Goal: Task Accomplishment & Management: Complete application form

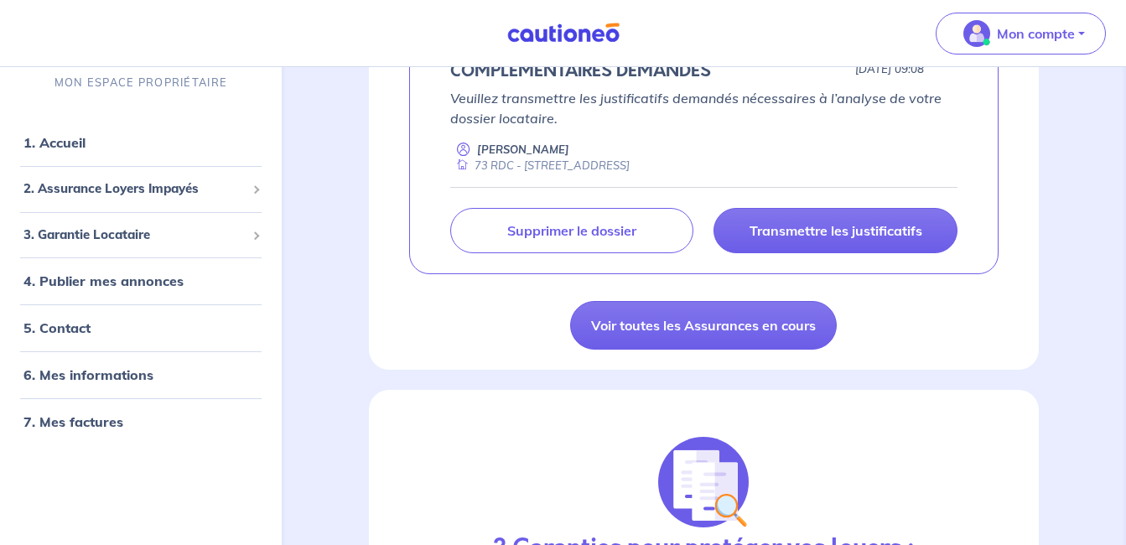
scroll to position [371, 0]
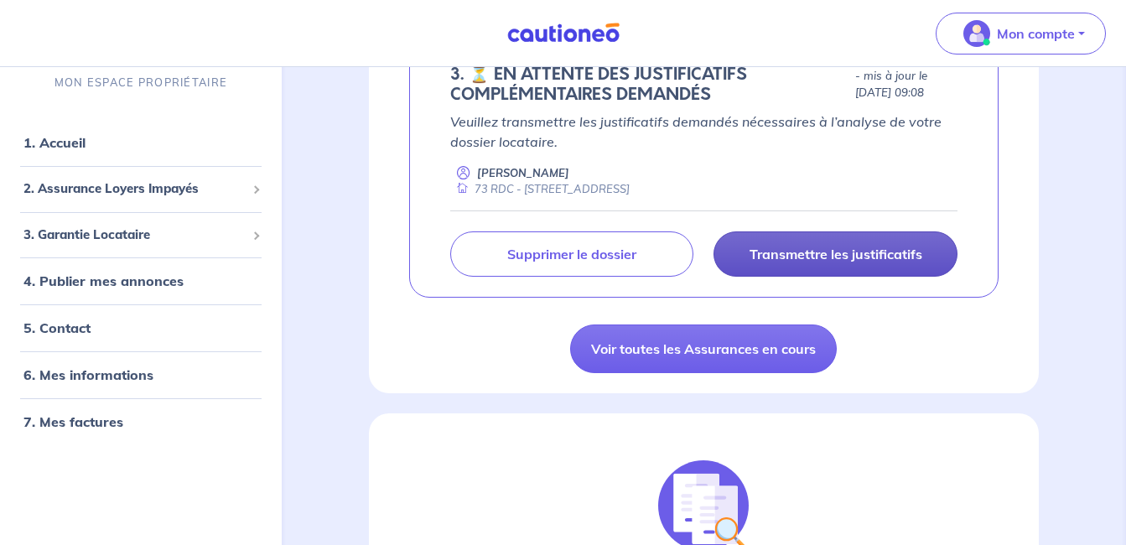
click at [845, 262] on p "Transmettre les justificatifs" at bounding box center [836, 254] width 173 height 17
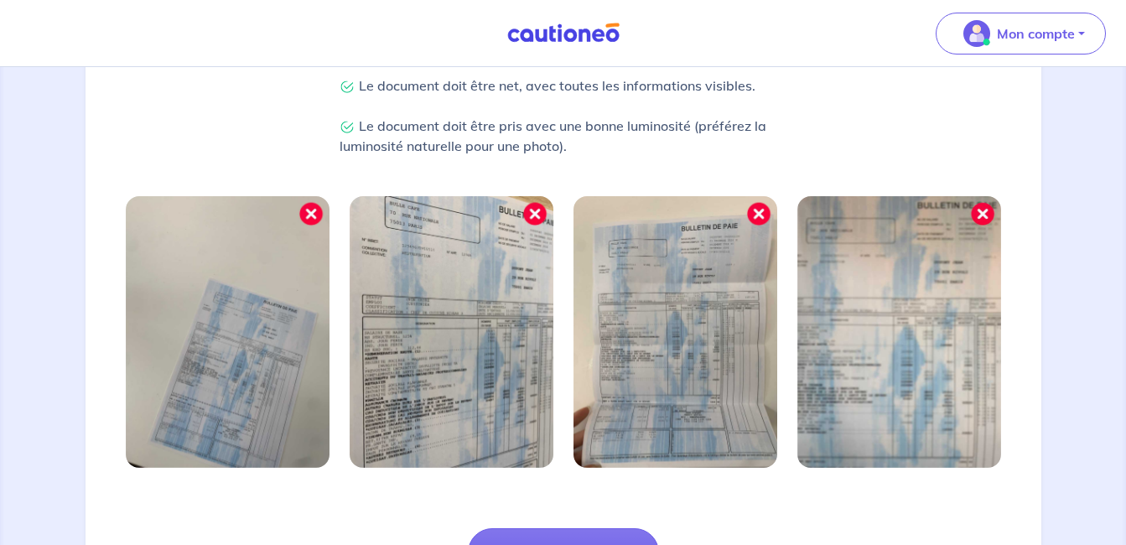
scroll to position [606, 0]
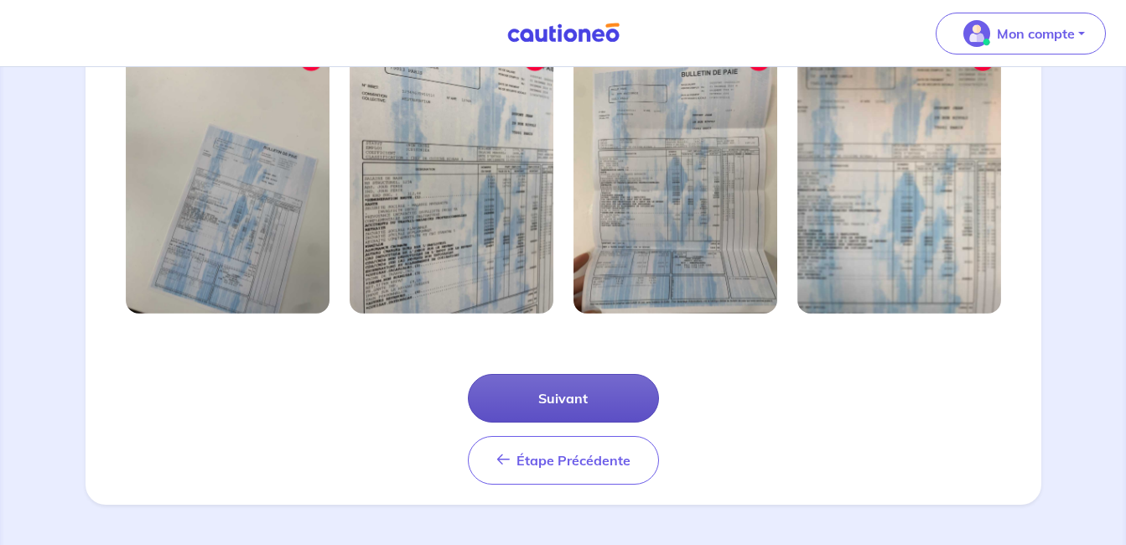
click at [611, 413] on button "Suivant" at bounding box center [563, 398] width 191 height 49
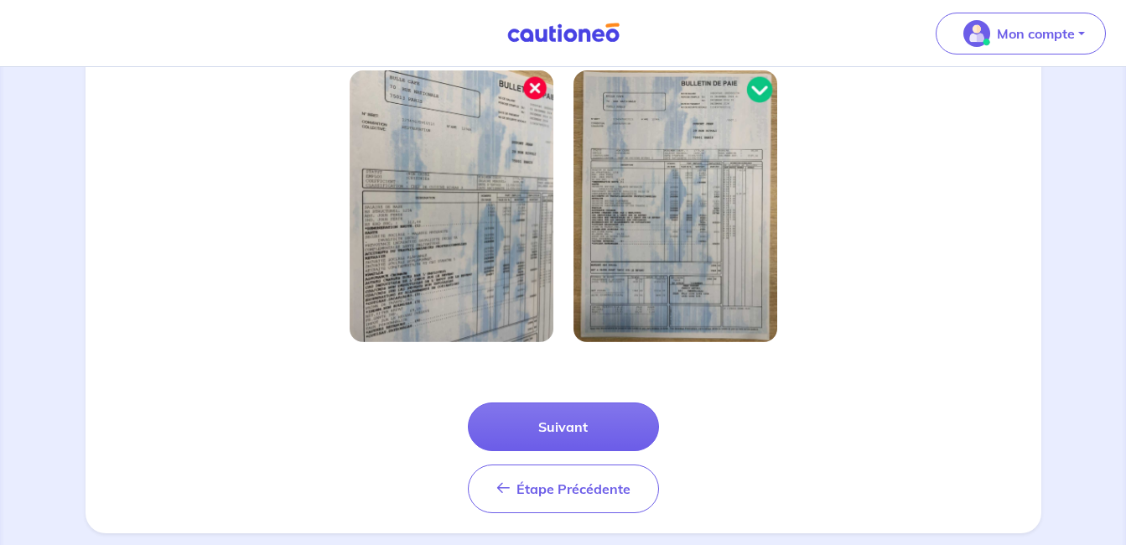
scroll to position [525, 0]
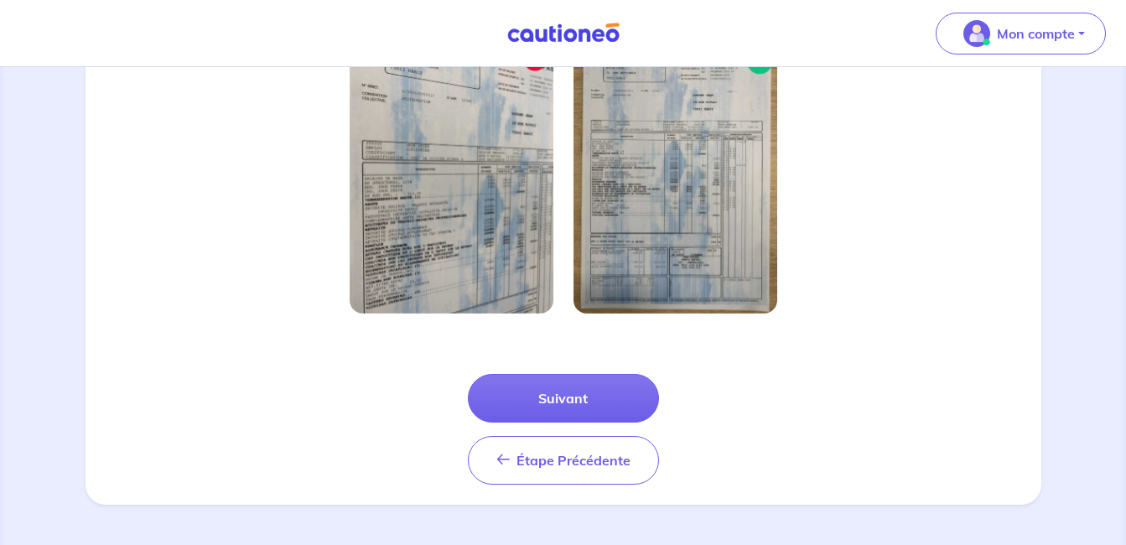
click at [587, 371] on div "Étape Précédente Précédent Suivant" at bounding box center [564, 409] width 936 height 151
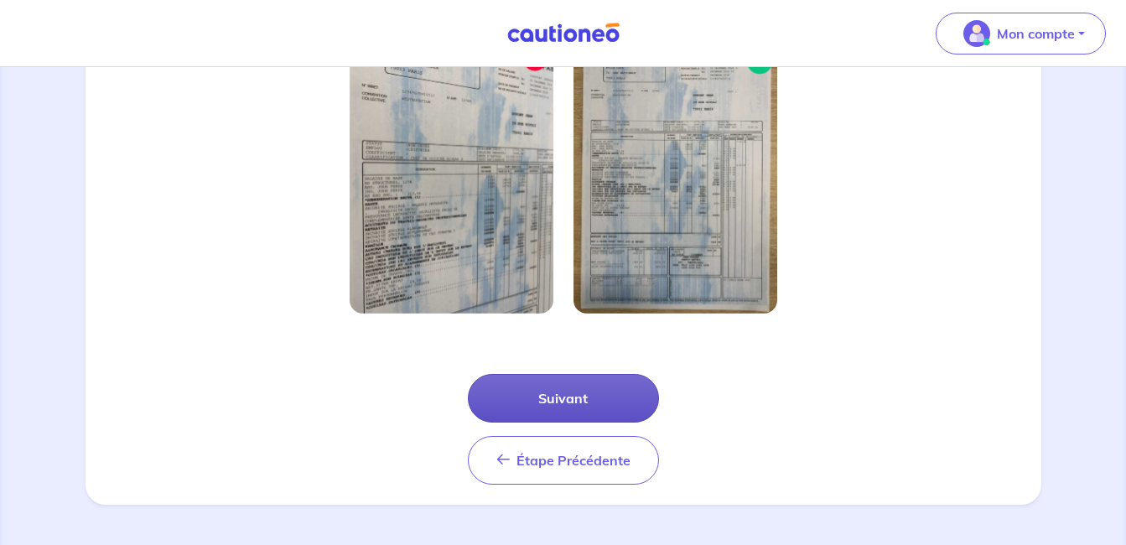
click at [587, 383] on button "Suivant" at bounding box center [563, 398] width 191 height 49
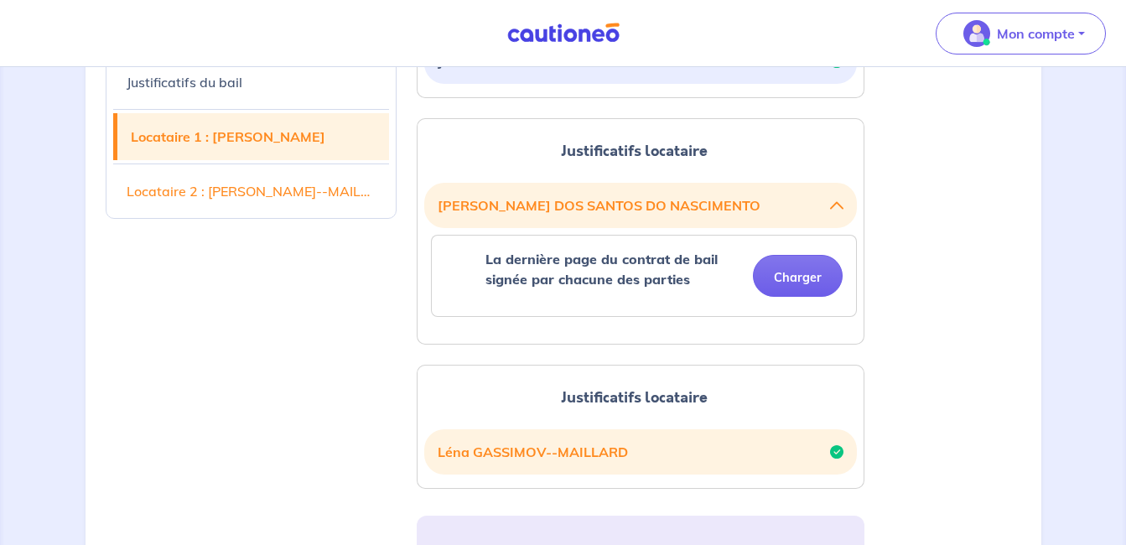
scroll to position [530, 0]
click at [771, 277] on button "Charger" at bounding box center [798, 275] width 90 height 42
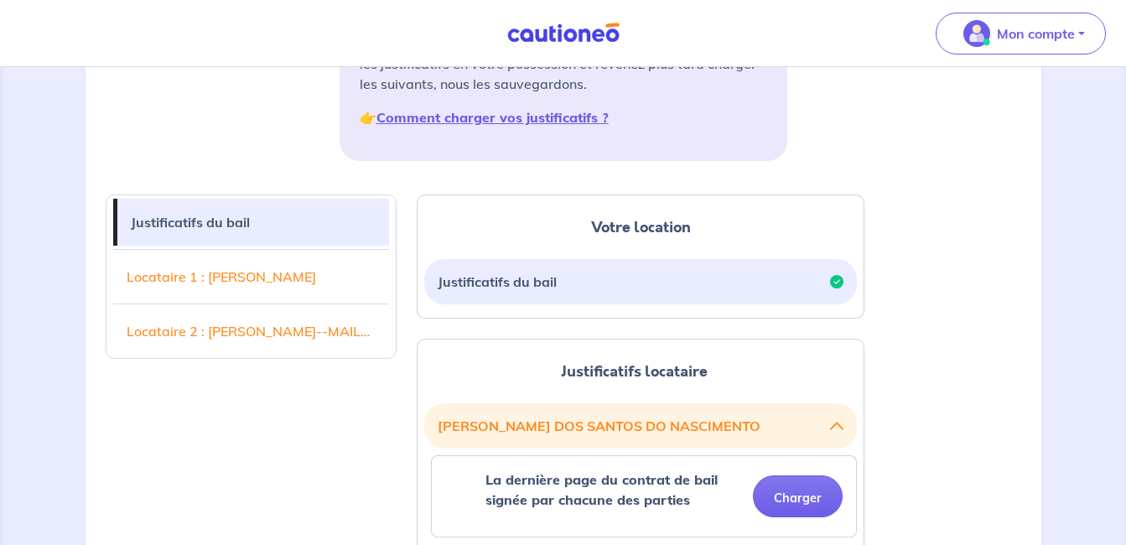
scroll to position [301, 0]
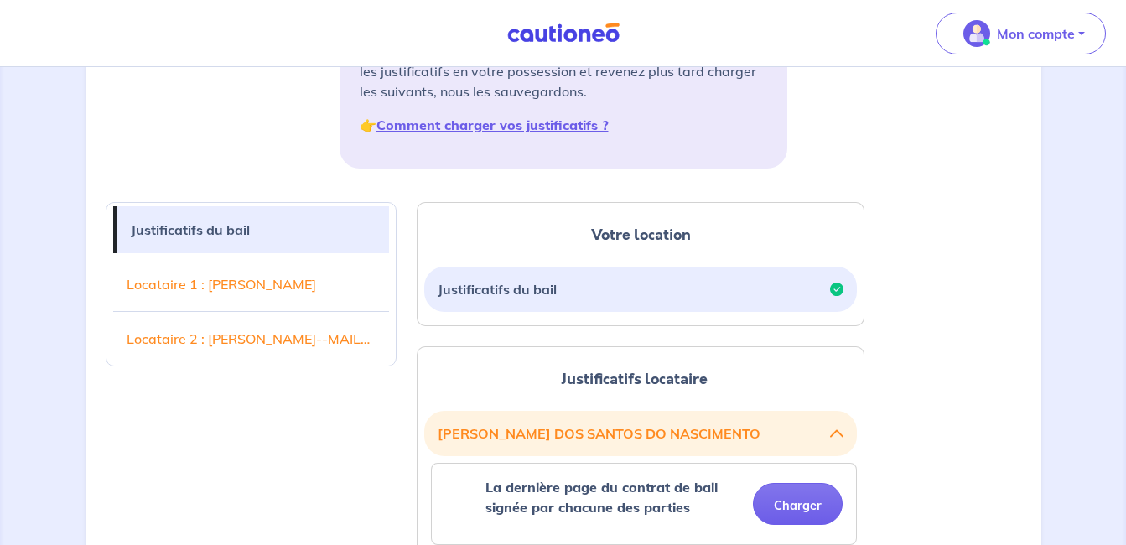
click at [642, 298] on button "Justificatifs du bail" at bounding box center [641, 289] width 406 height 32
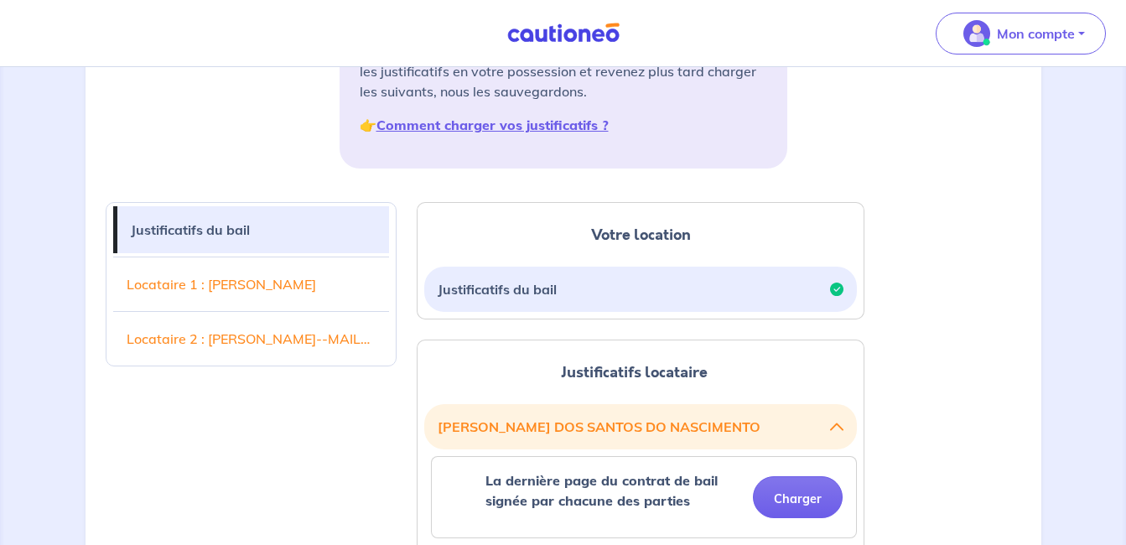
click at [642, 298] on button "Justificatifs du bail" at bounding box center [641, 289] width 406 height 32
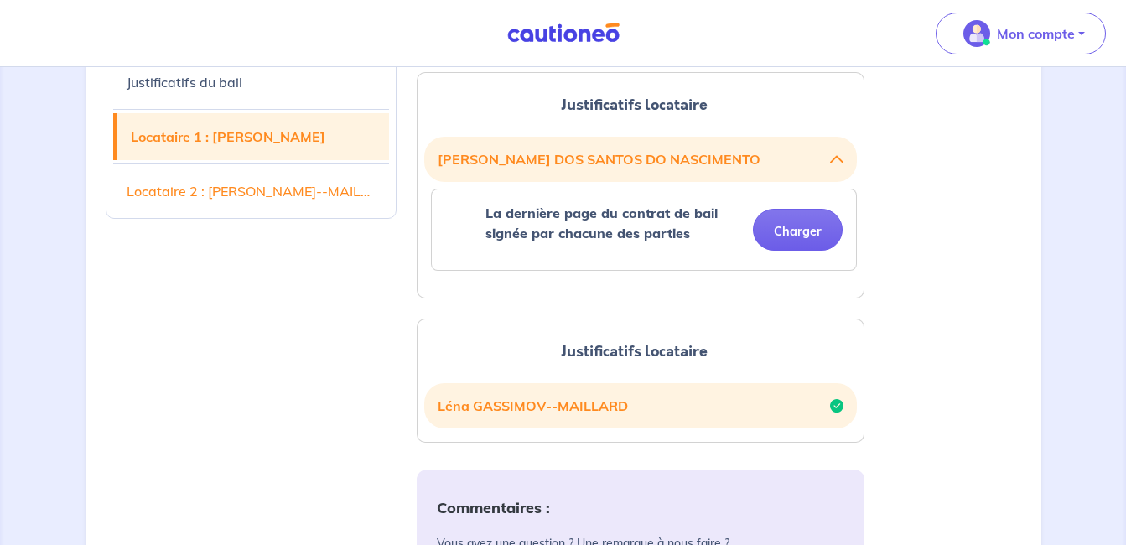
scroll to position [574, 0]
click at [810, 233] on button "Charger" at bounding box center [798, 231] width 90 height 42
click at [839, 295] on div "Justificatifs locataire [PERSON_NAME] DO NASCIMENTO La dernière page du contrat…" at bounding box center [641, 186] width 448 height 226
click at [814, 244] on button "Charger" at bounding box center [798, 231] width 90 height 42
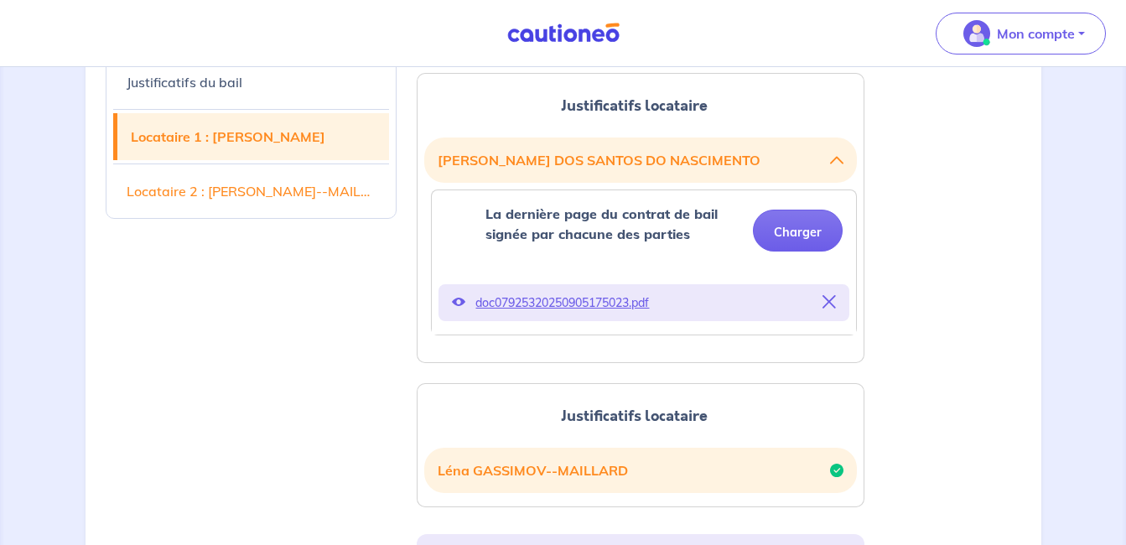
drag, startPoint x: 762, startPoint y: 392, endPoint x: 778, endPoint y: 285, distance: 107.8
click at [778, 285] on div "Votre location Justificatifs du bail Justificatifs locataire [PERSON_NAME] DO N…" at bounding box center [641, 526] width 468 height 1234
drag, startPoint x: 778, startPoint y: 285, endPoint x: 830, endPoint y: 305, distance: 55.8
click at [830, 305] on icon at bounding box center [829, 301] width 13 height 13
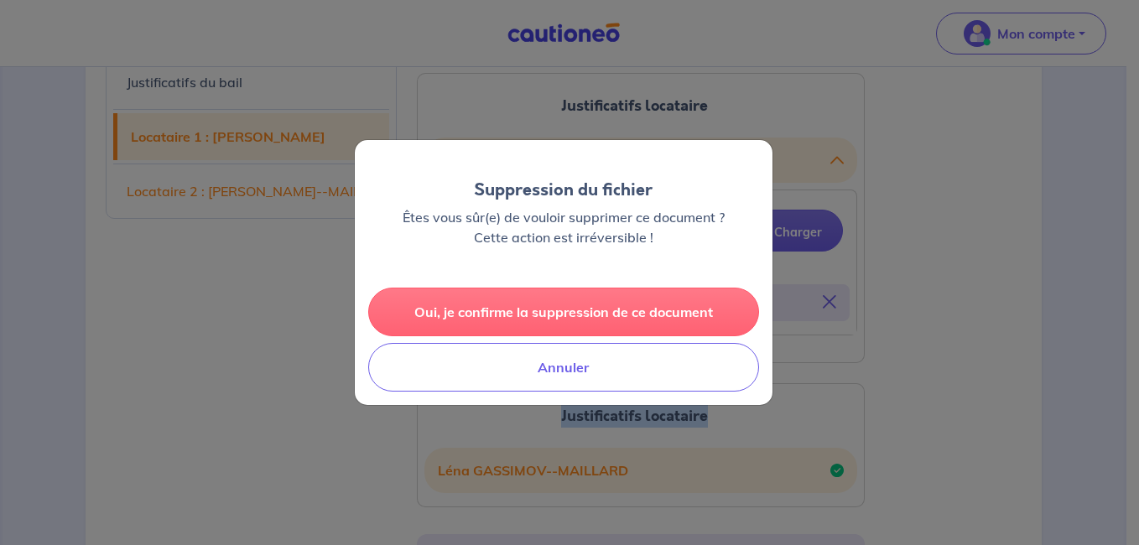
click at [672, 320] on button "Oui, je confirme la suppression de ce document" at bounding box center [563, 312] width 391 height 49
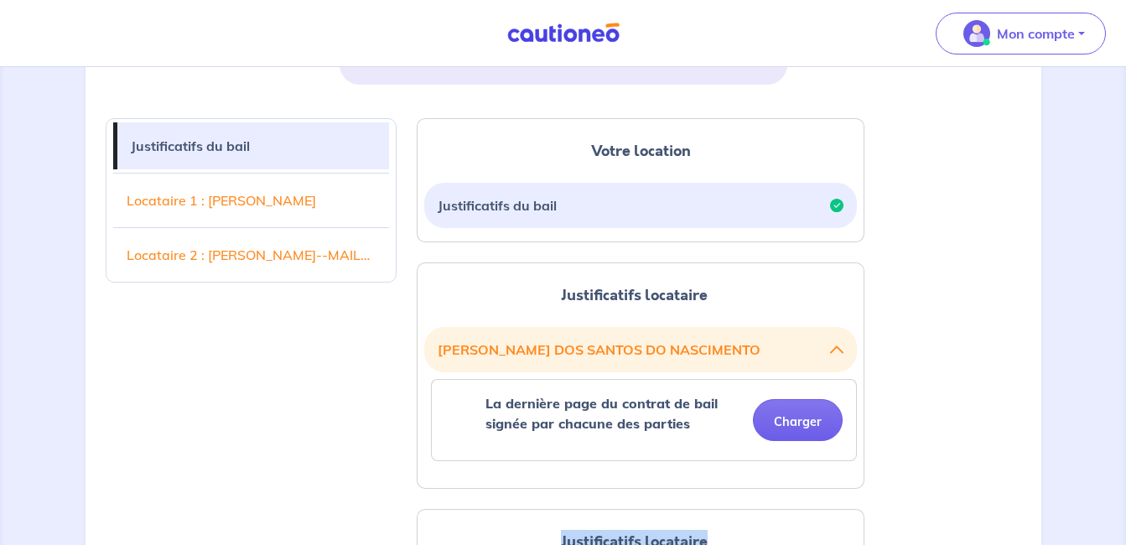
scroll to position [419, 0]
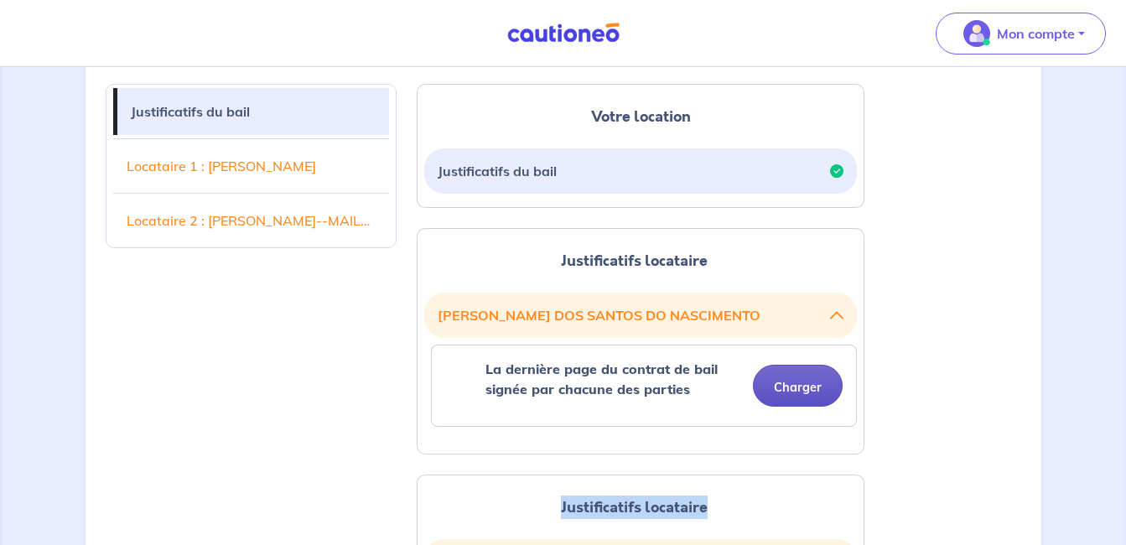
click at [798, 383] on button "Charger" at bounding box center [798, 386] width 90 height 42
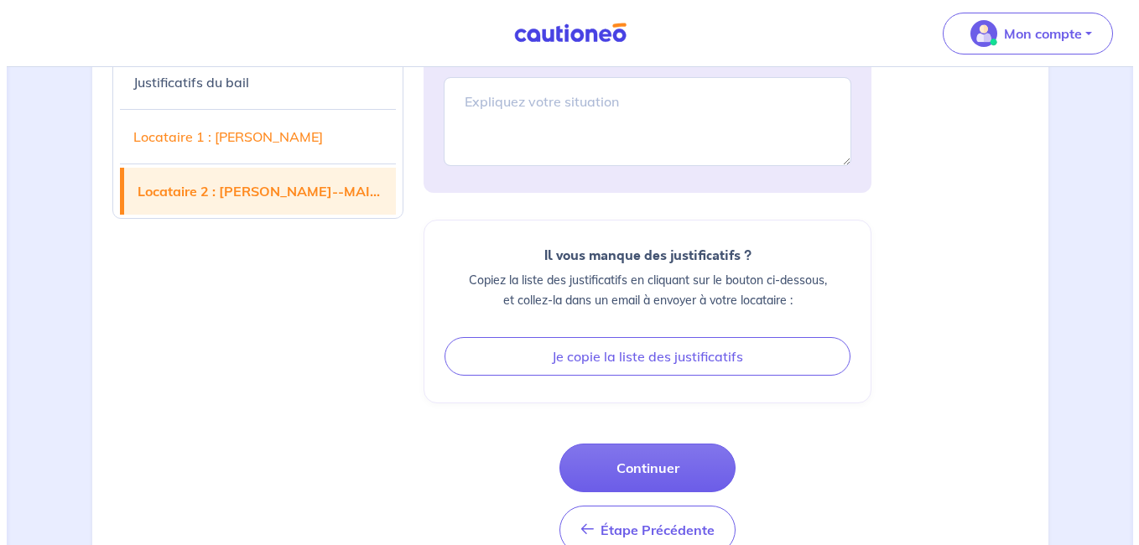
scroll to position [1163, 0]
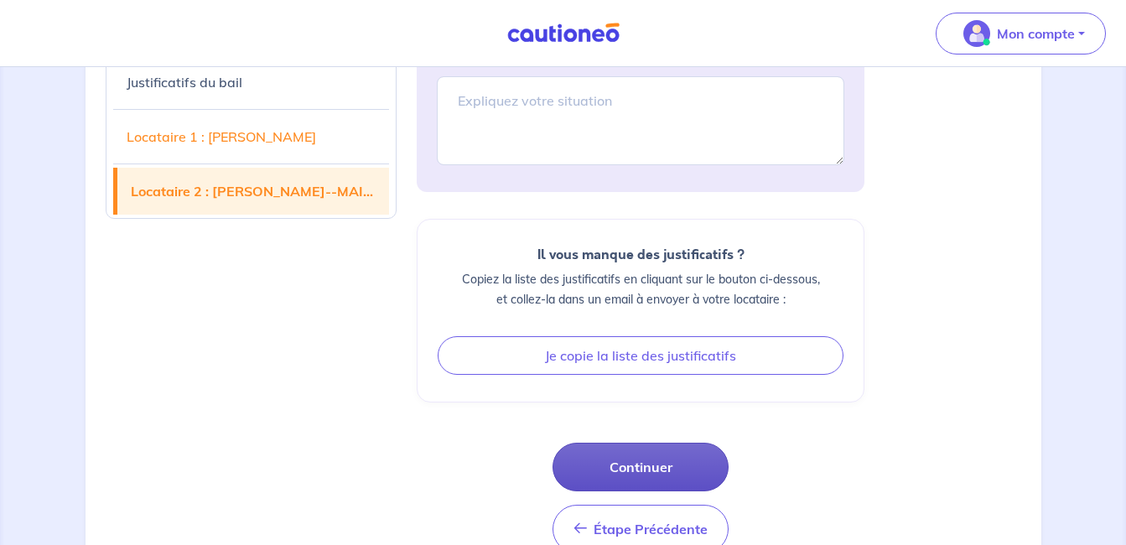
click at [657, 446] on button "Continuer" at bounding box center [641, 467] width 176 height 49
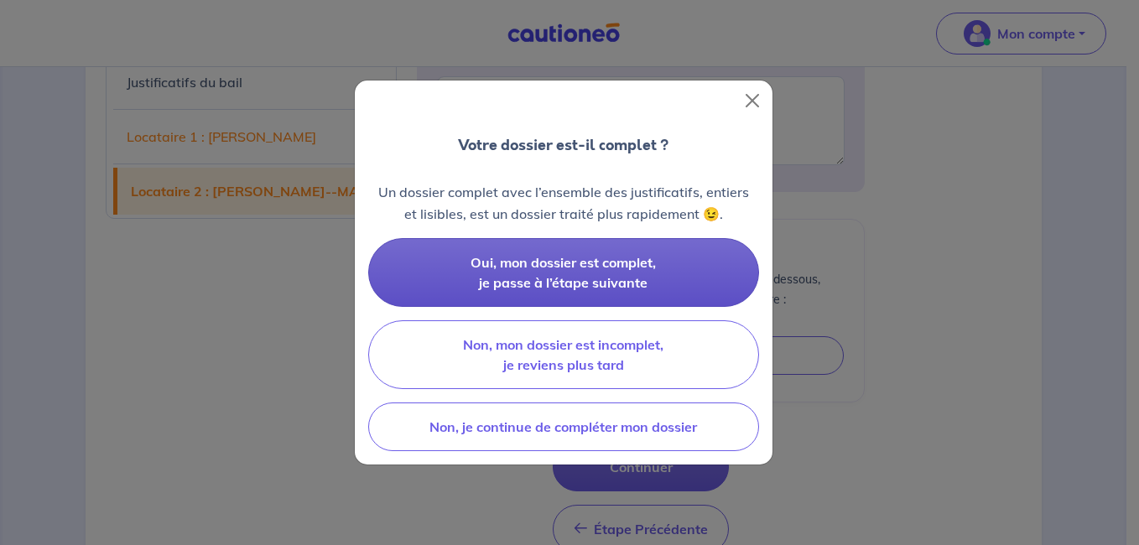
click at [621, 288] on span "Oui, mon dossier est complet, je passe à l’étape suivante" at bounding box center [562, 272] width 185 height 37
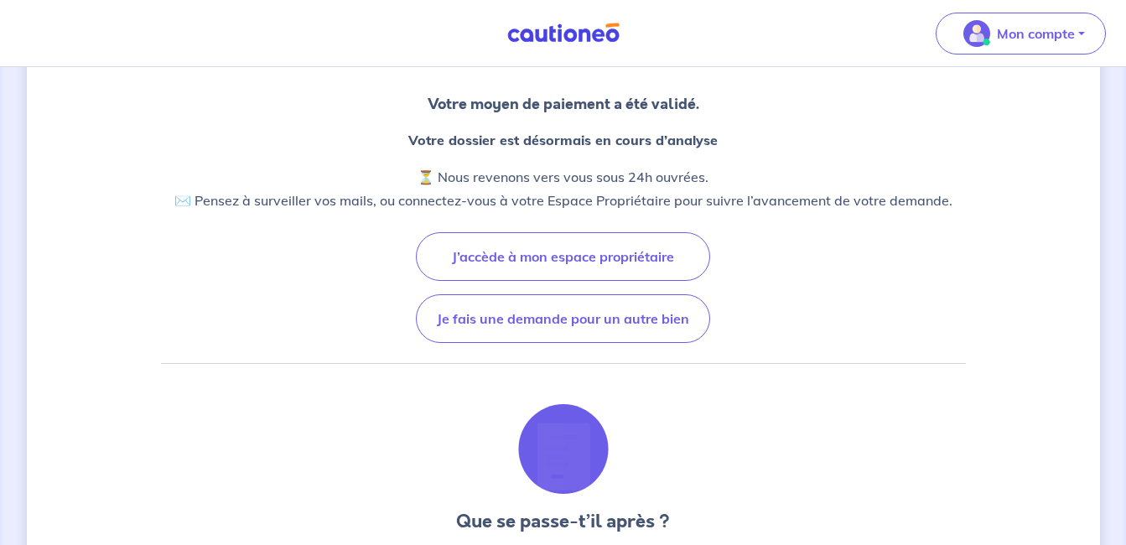
scroll to position [136, 0]
